Goal: Use online tool/utility: Use online tool/utility

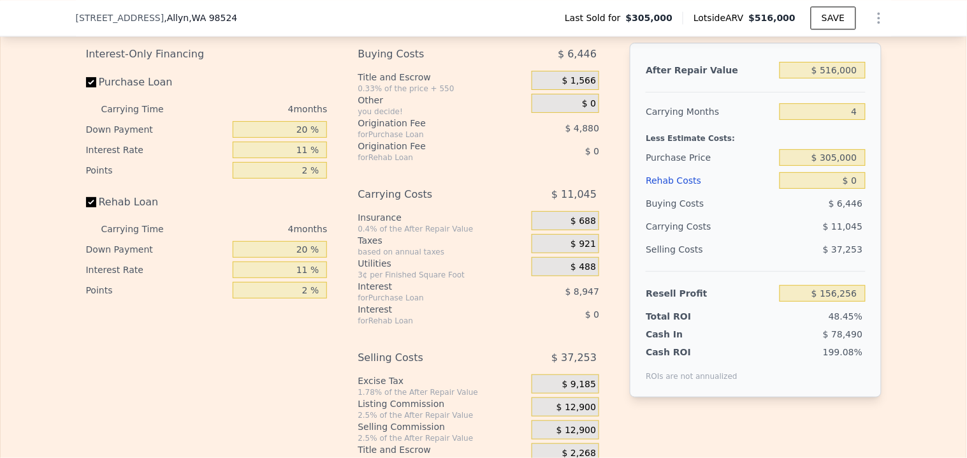
scroll to position [1983, 0]
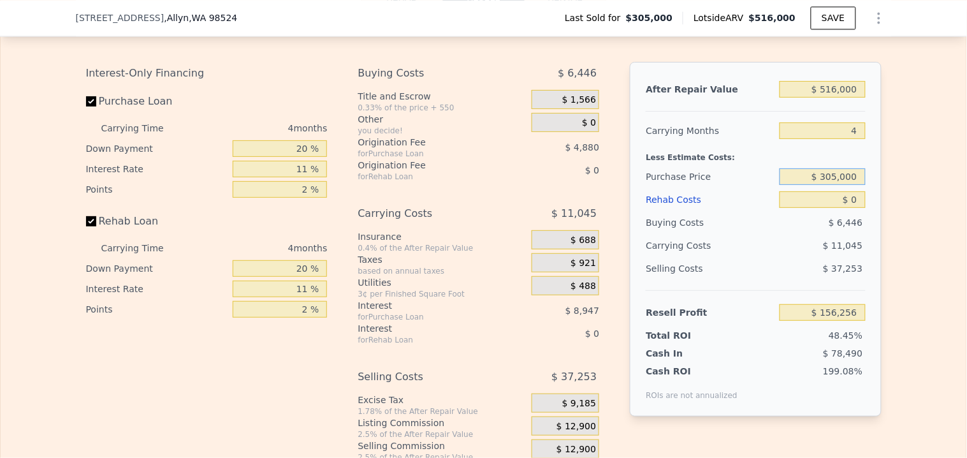
drag, startPoint x: 858, startPoint y: 199, endPoint x: 823, endPoint y: 198, distance: 34.4
click at [823, 185] on input "$ 305,000" at bounding box center [821, 176] width 85 height 17
type input "$ 350"
click at [806, 321] on input "$ 156,256" at bounding box center [821, 312] width 85 height 17
type input "$ 475,731"
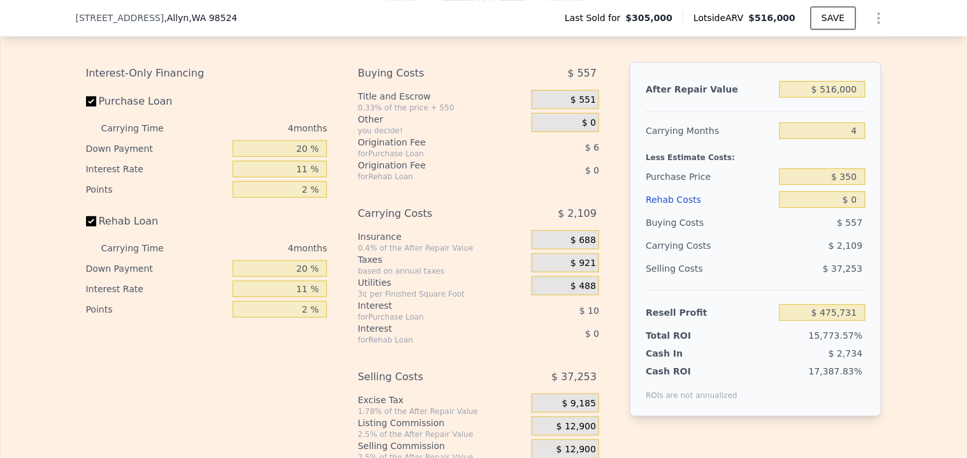
click at [859, 195] on div "After Repair Value $ 516,000 Carrying Months 4 Less Estimate Costs: Purchase Pr…" at bounding box center [755, 239] width 251 height 354
click at [856, 185] on input "$ 350" at bounding box center [821, 176] width 85 height 17
type input "$ 350,000"
click at [839, 208] on input "$ 0" at bounding box center [821, 199] width 85 height 17
type input "$ 109,066"
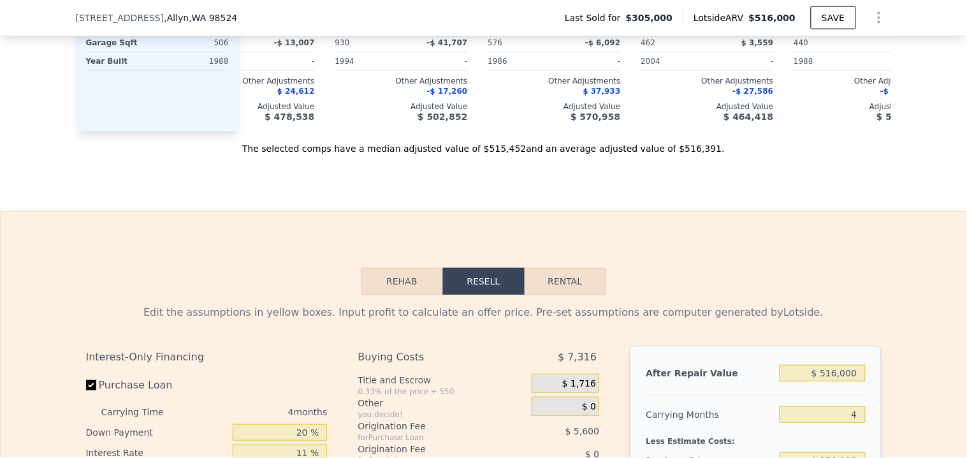
click at [408, 294] on button "Rehab" at bounding box center [402, 281] width 82 height 27
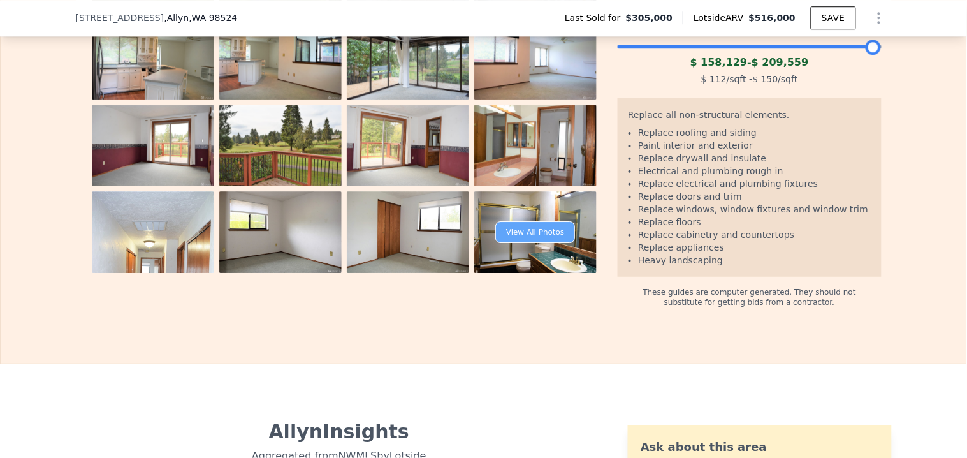
scroll to position [2124, 0]
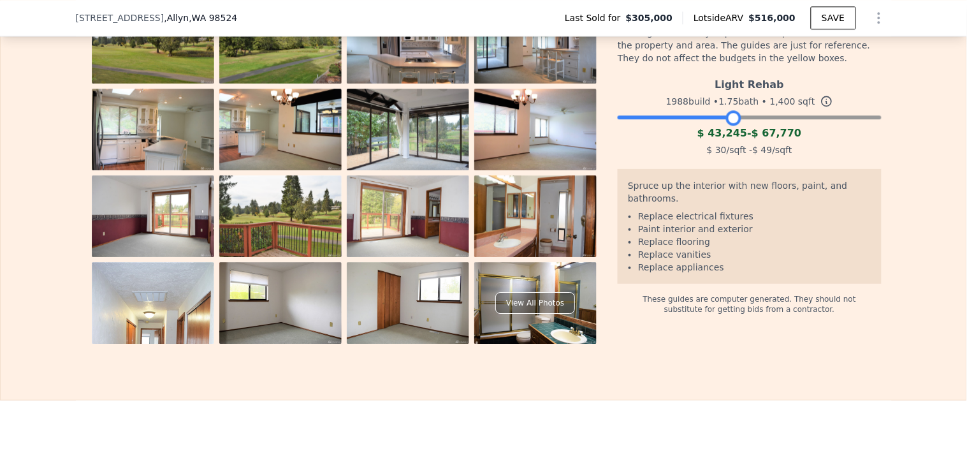
drag, startPoint x: 864, startPoint y: 142, endPoint x: 725, endPoint y: 148, distance: 139.1
click at [725, 148] on div "Light Rehab 1988 build • 1.75 bath • 1,400 sqft $ 43,245 - $ 67,770 $ 30 /sqft …" at bounding box center [749, 115] width 263 height 87
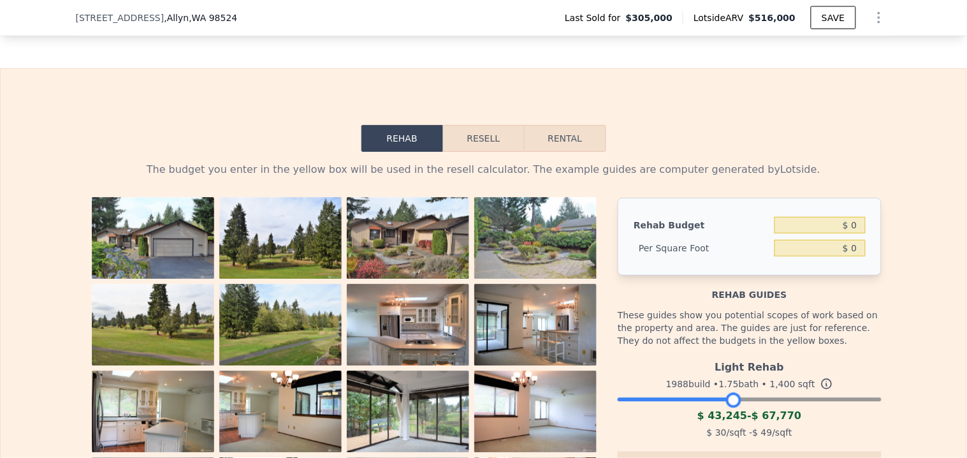
scroll to position [1841, 0]
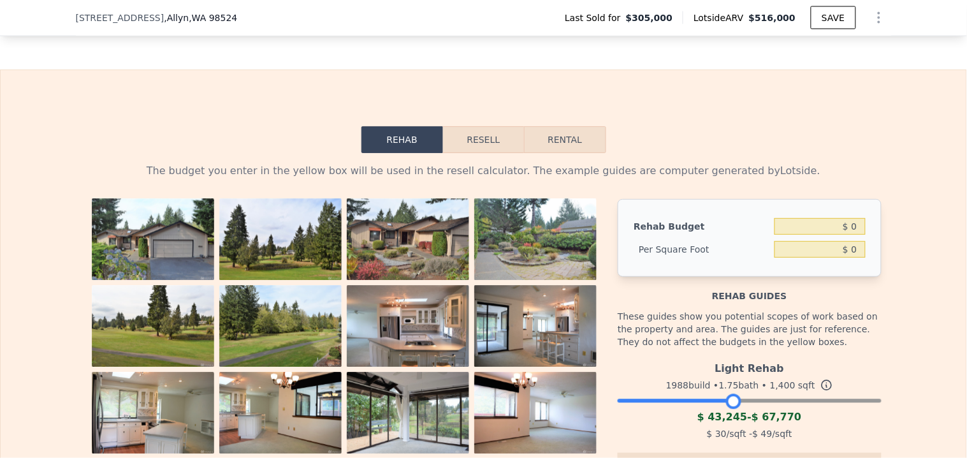
click at [463, 153] on button "Resell" at bounding box center [483, 139] width 81 height 27
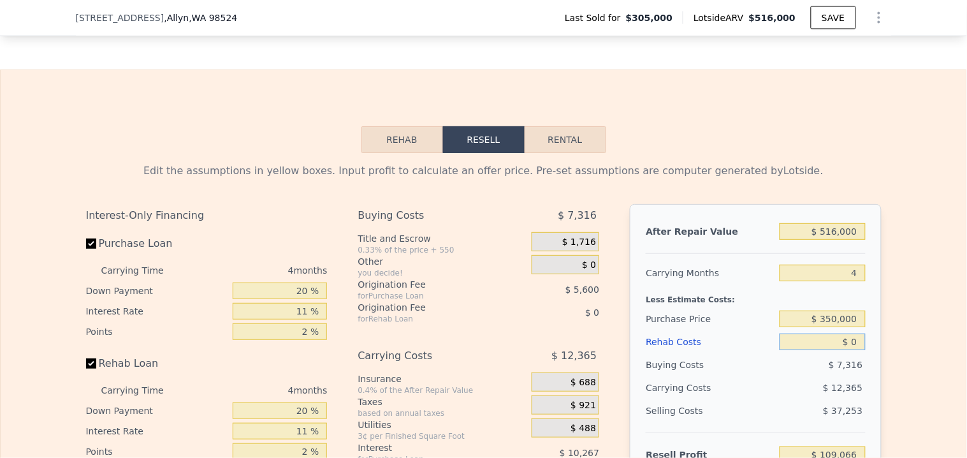
click at [852, 350] on input "$ 0" at bounding box center [821, 341] width 85 height 17
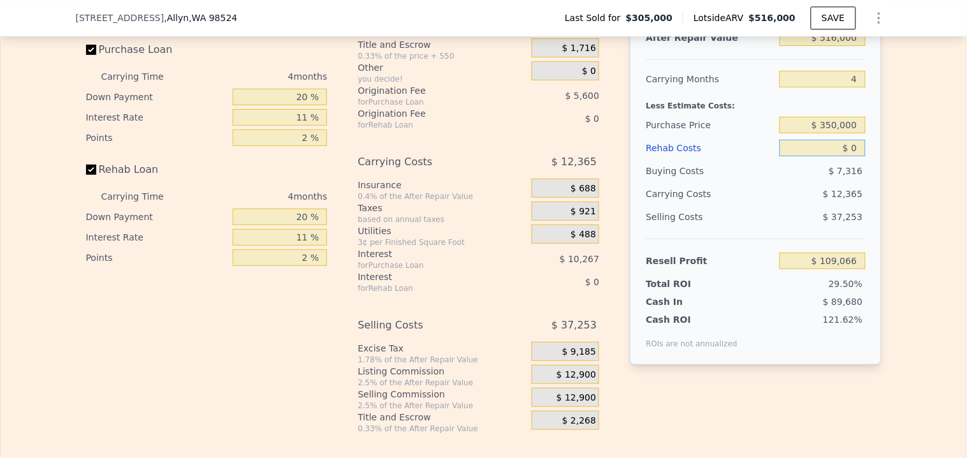
scroll to position [2054, 0]
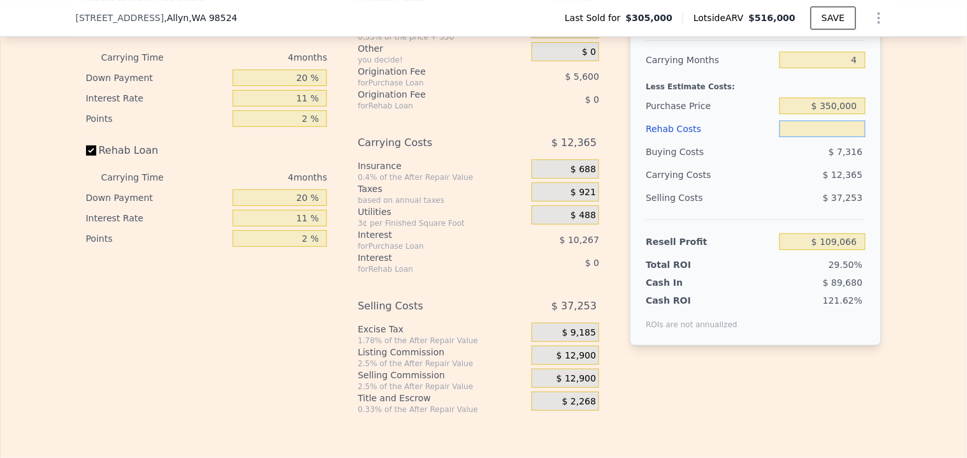
type input "$ 6"
type input "$ 109,060"
type input "$ 60"
type input "$ 109,005"
type input "$ 600"
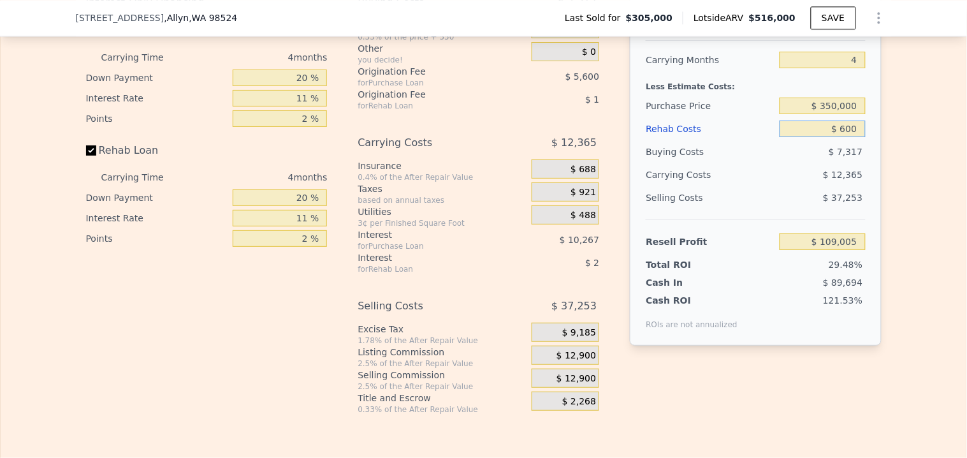
type input "$ 108,440"
type input "$ 6,000"
type input "$ 102,794"
type input "$ 60,000"
type input "$ 46,346"
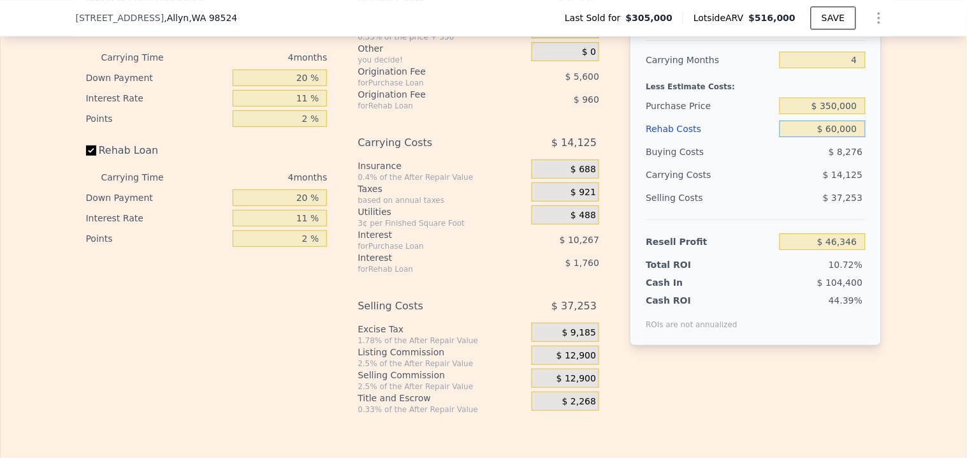
type input "$ 60,000"
click at [808, 289] on div "$ 104,400" at bounding box center [798, 282] width 134 height 13
click at [797, 163] on div "$ 8,276" at bounding box center [822, 151] width 86 height 23
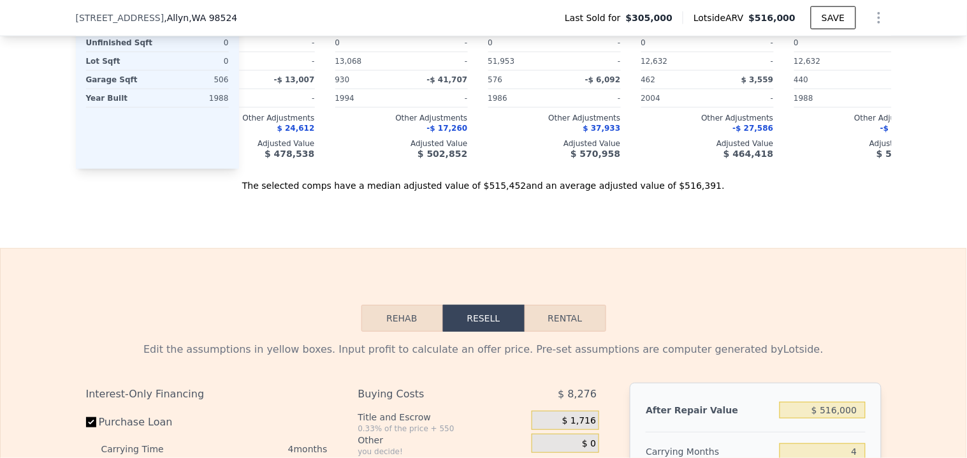
scroll to position [1841, 0]
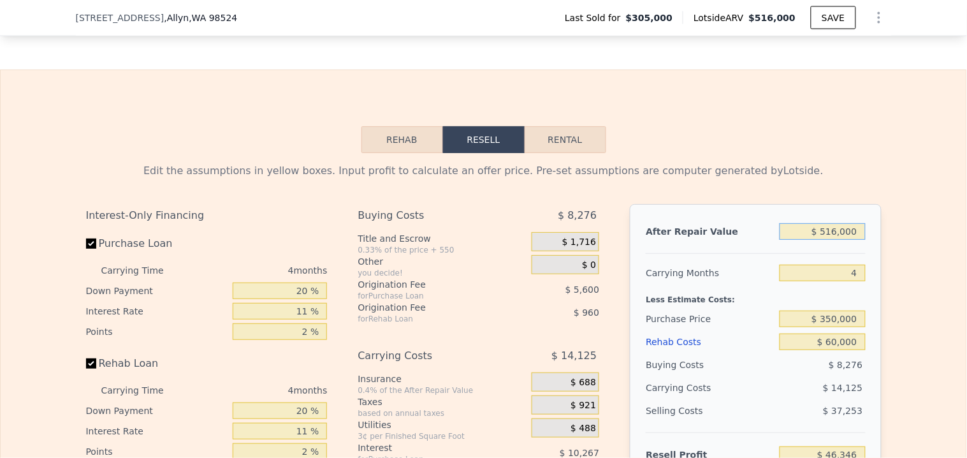
drag, startPoint x: 852, startPoint y: 252, endPoint x: 820, endPoint y: 253, distance: 31.3
click at [820, 240] on input "$ 516,000" at bounding box center [821, 231] width 85 height 17
type input "$ 4"
type input "-$ 432,259"
type input "$ 47"
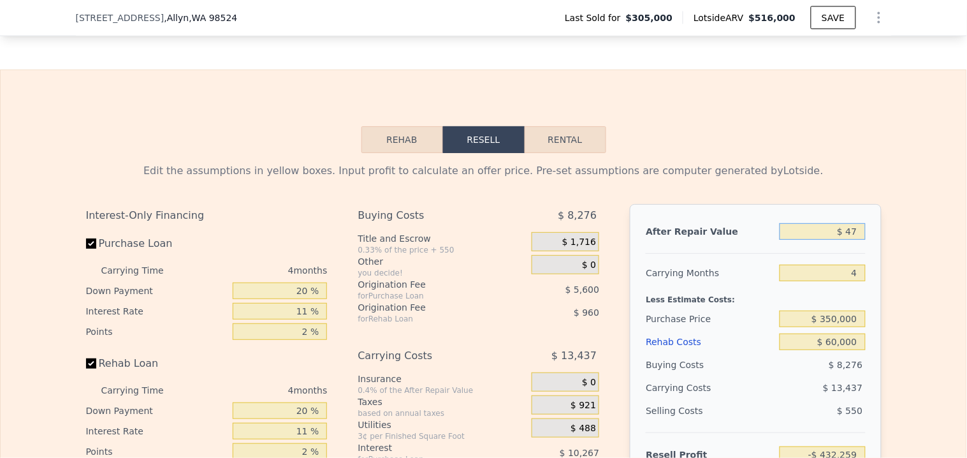
type input "-$ 432,219"
type input "$ 470"
type input "-$ 431,828"
type input "$ 4,700"
type input "-$ 427,905"
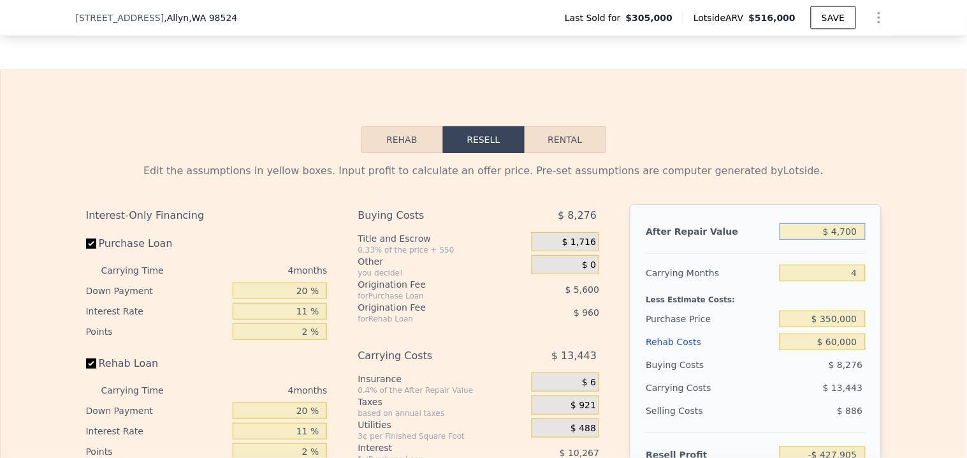
type input "$ 47,000"
type input "-$ 388,670"
type input "$ 470,000"
type input "$ 3,679"
click at [849, 281] on input "4" at bounding box center [821, 273] width 85 height 17
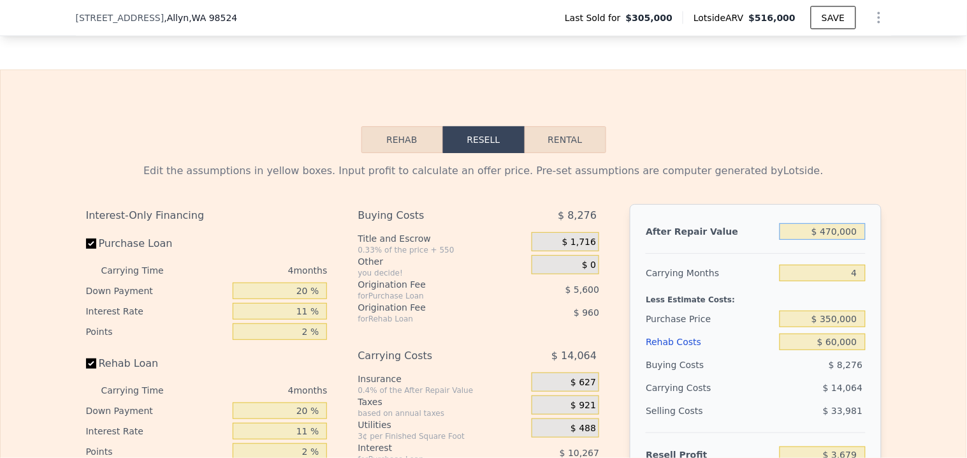
drag, startPoint x: 833, startPoint y: 250, endPoint x: 827, endPoint y: 252, distance: 6.5
click at [827, 240] on input "$ 470,000" at bounding box center [821, 231] width 85 height 17
type input "$ 45,000"
type input "-$ 390,524"
type input "$ 450,000"
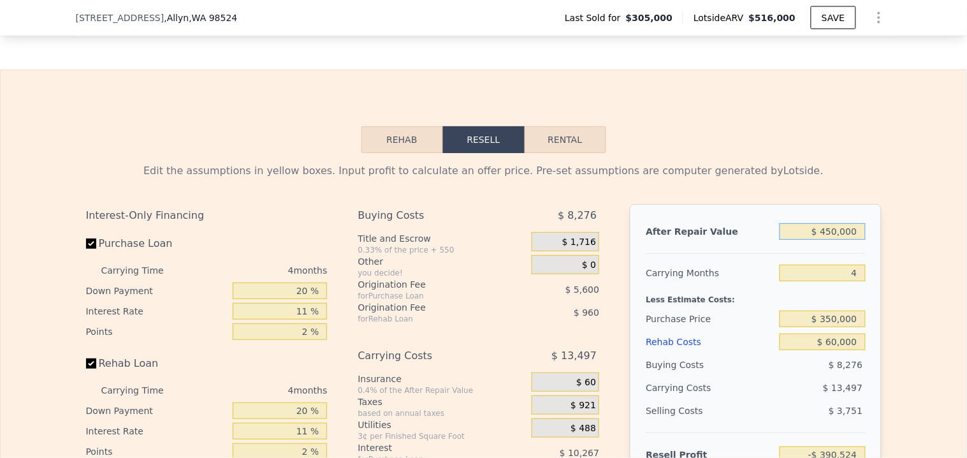
type input "-$ 14,872"
type input "$ 450,000"
click at [823, 281] on input "4" at bounding box center [821, 273] width 85 height 17
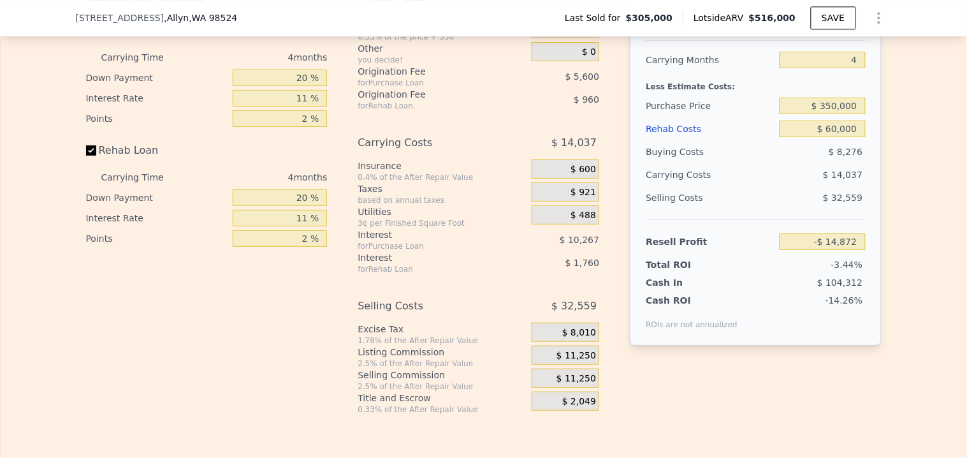
click at [823, 287] on span "$ 104,312" at bounding box center [839, 282] width 45 height 10
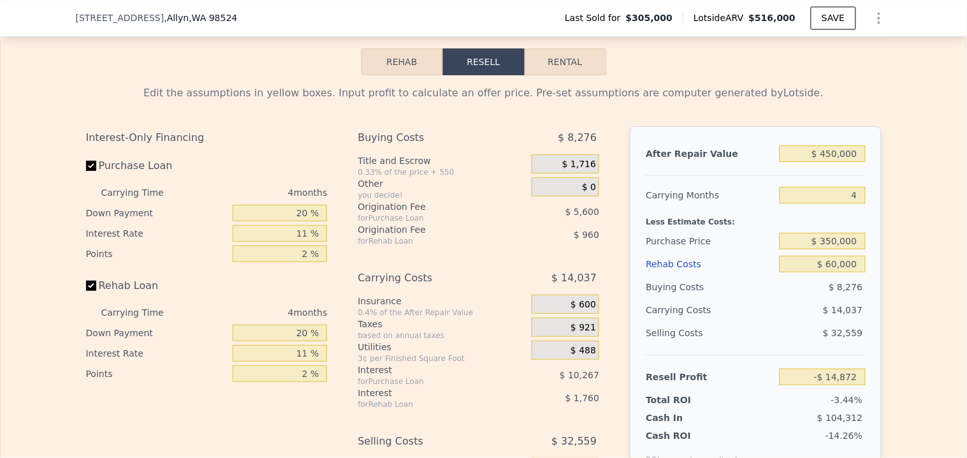
scroll to position [1912, 0]
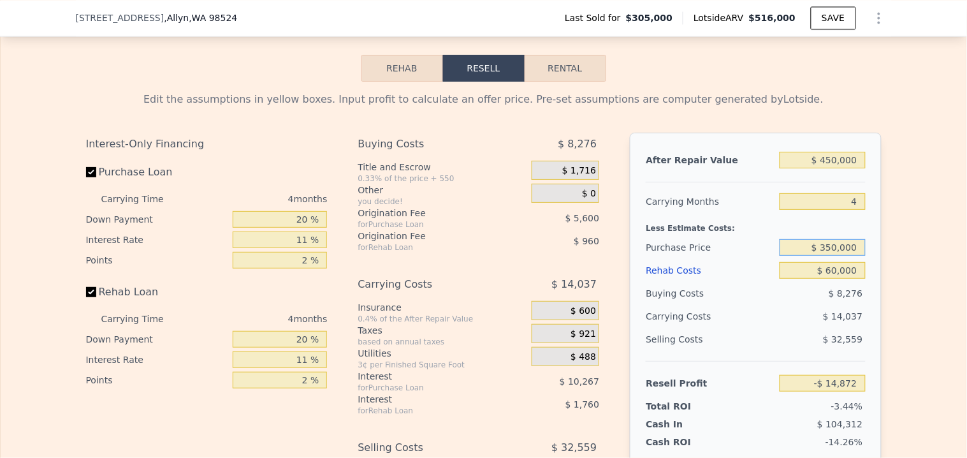
click at [833, 256] on input "$ 350,000" at bounding box center [821, 247] width 85 height 17
click at [855, 256] on input "$ 325,000" at bounding box center [821, 247] width 85 height 17
type input "$ 325,000"
click at [856, 279] on input "$ 60,000" at bounding box center [821, 270] width 85 height 17
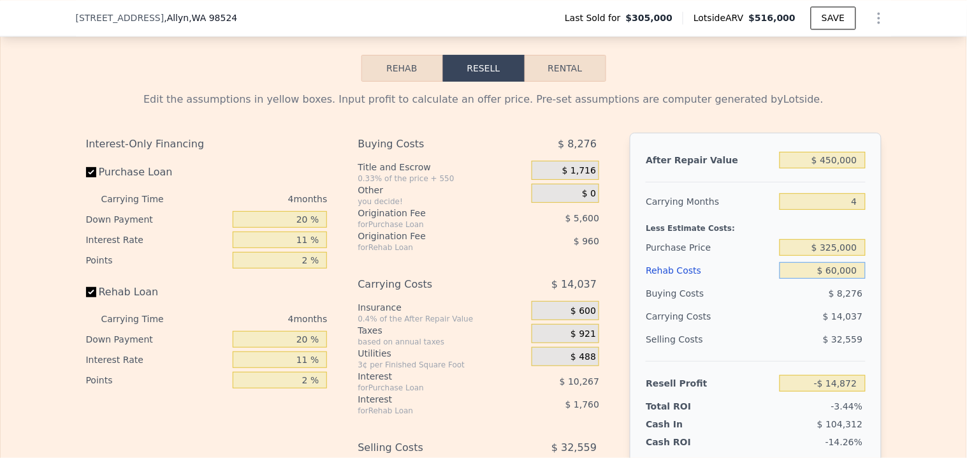
type input "$ 11,348"
click at [86, 177] on input "Purchase Loan" at bounding box center [91, 172] width 10 height 10
checkbox input "false"
type input "$ 26,080"
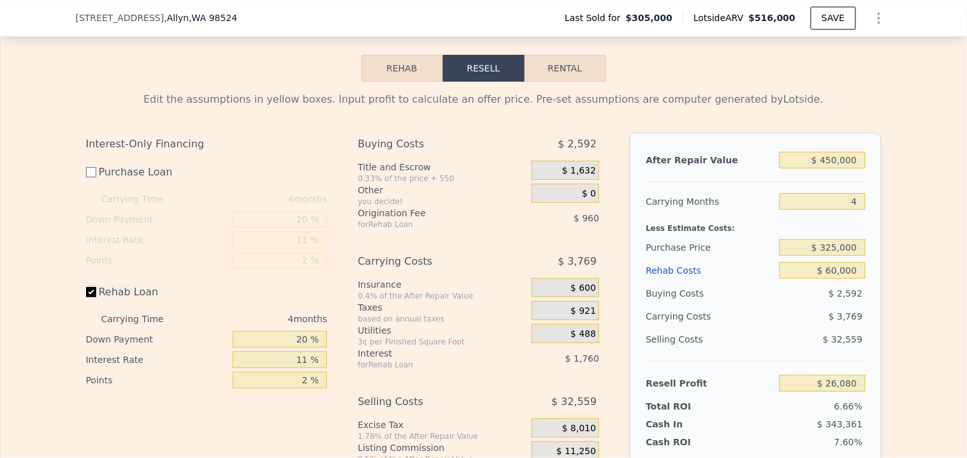
click at [87, 297] on input "Rehab Loan" at bounding box center [91, 292] width 10 height 10
checkbox input "false"
type input "$ 28,800"
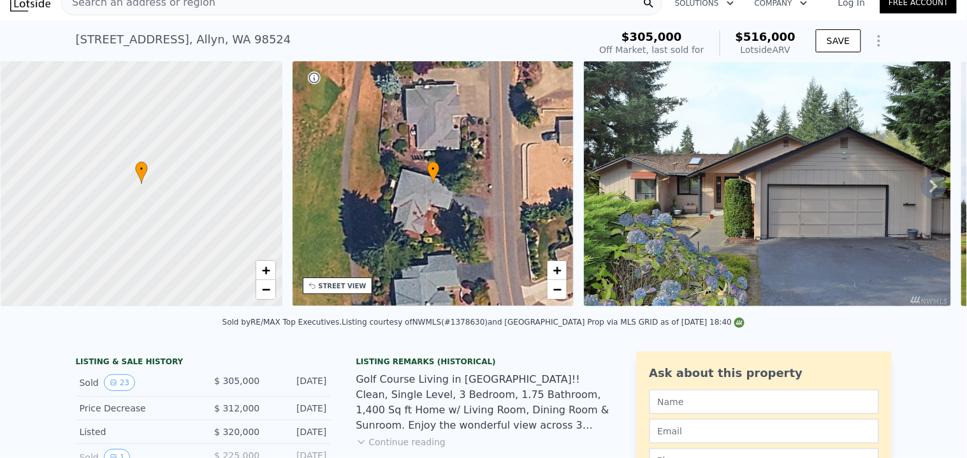
scroll to position [4, 0]
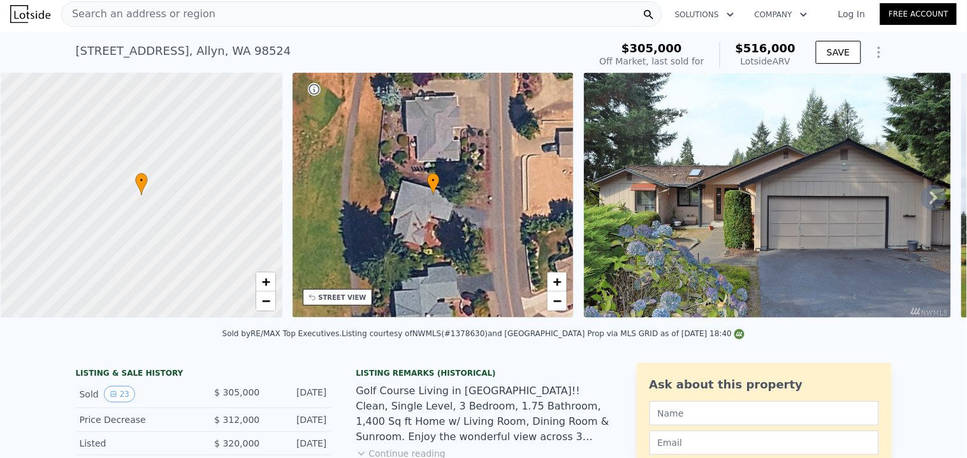
click at [241, 24] on div "Search an address or region" at bounding box center [361, 13] width 601 height 25
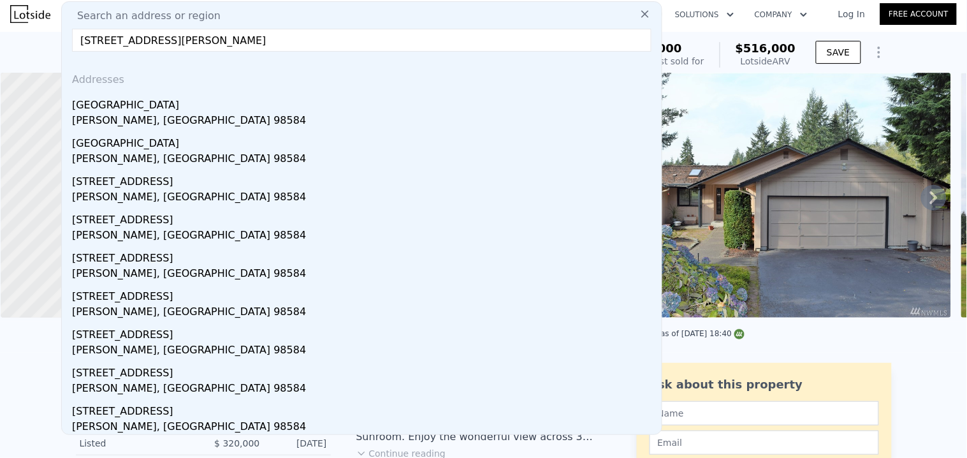
drag, startPoint x: 298, startPoint y: 38, endPoint x: 181, endPoint y: 45, distance: 117.5
click at [181, 45] on input "[STREET_ADDRESS][PERSON_NAME]" at bounding box center [361, 40] width 579 height 23
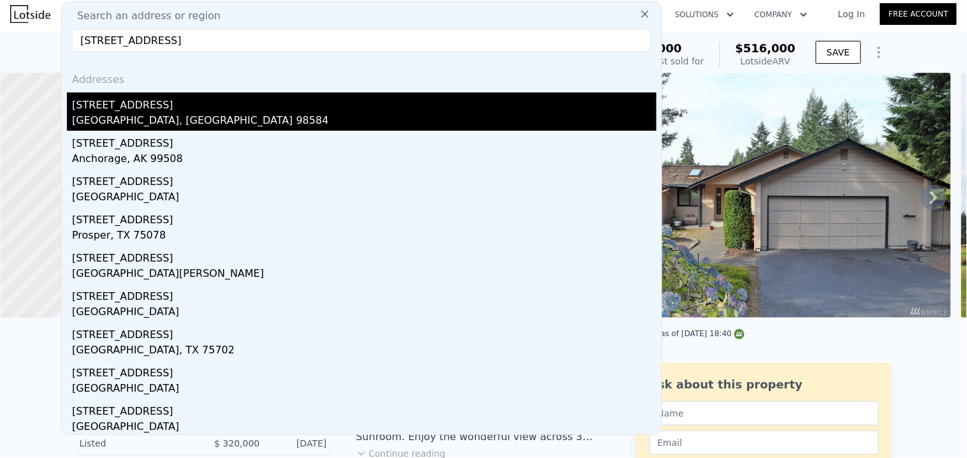
type input "[STREET_ADDRESS]"
click at [170, 113] on div "[GEOGRAPHIC_DATA], [GEOGRAPHIC_DATA] 98584" at bounding box center [364, 122] width 584 height 18
